Goal: Task Accomplishment & Management: Manage account settings

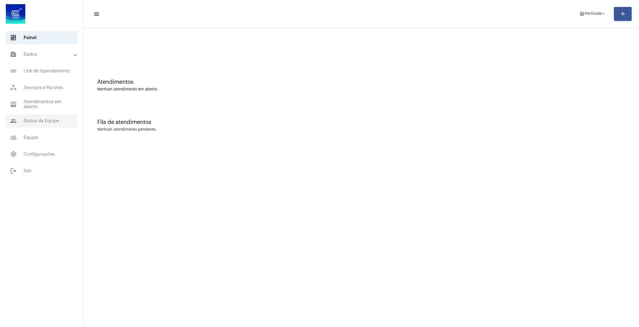
click at [36, 122] on span "people Status da Equipe" at bounding box center [42, 120] width 72 height 13
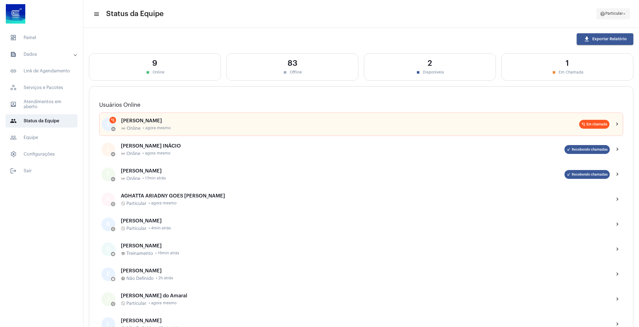
click at [620, 9] on span "help Particular arrow_drop_down" at bounding box center [612, 14] width 27 height 10
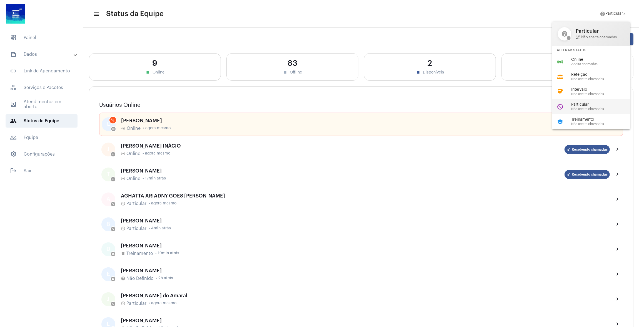
click at [589, 109] on span "Não aceita chamadas" at bounding box center [602, 109] width 63 height 4
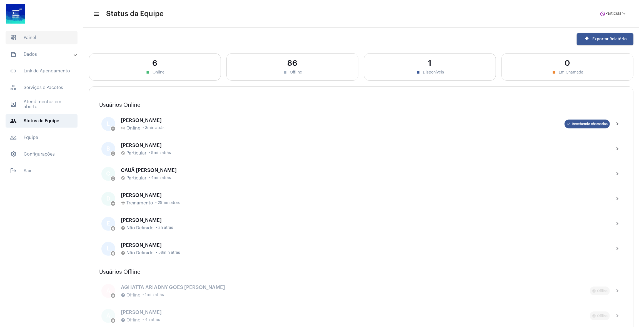
click at [35, 41] on span "dashboard Painel" at bounding box center [42, 37] width 72 height 13
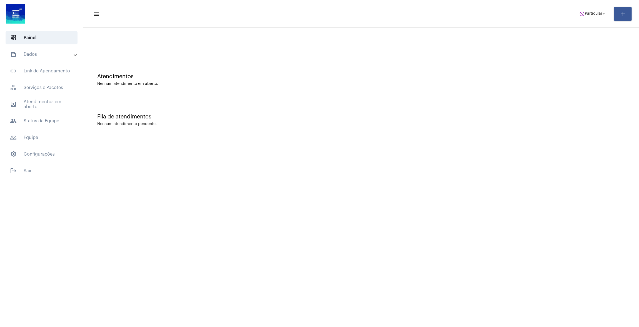
click at [36, 58] on mat-expansion-panel-header "text_snippet_outlined Dados" at bounding box center [43, 54] width 80 height 13
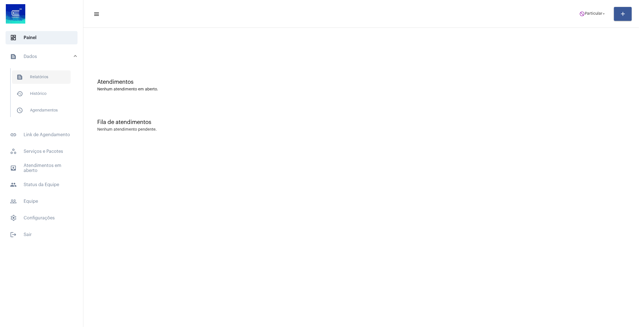
click at [40, 79] on span "text_snippet_outlined Relatórios" at bounding box center [41, 77] width 59 height 13
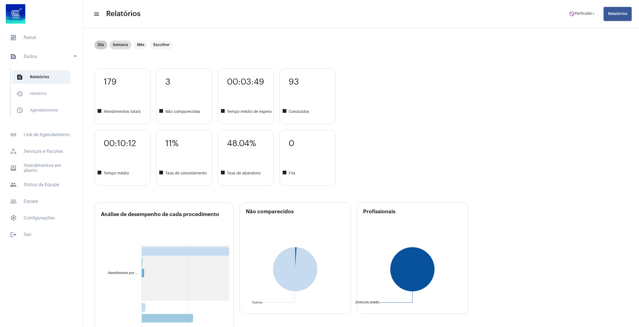
click at [100, 42] on mat-chip "Dia" at bounding box center [100, 45] width 13 height 9
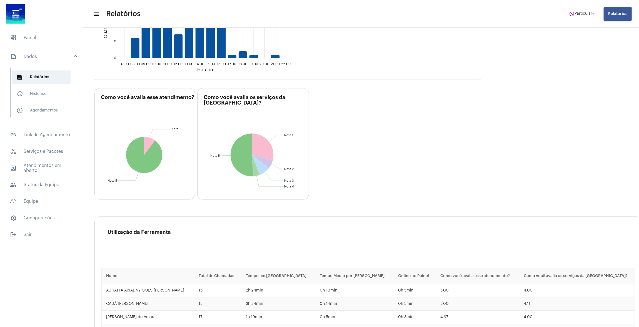
scroll to position [732, 0]
